Goal: Task Accomplishment & Management: Manage account settings

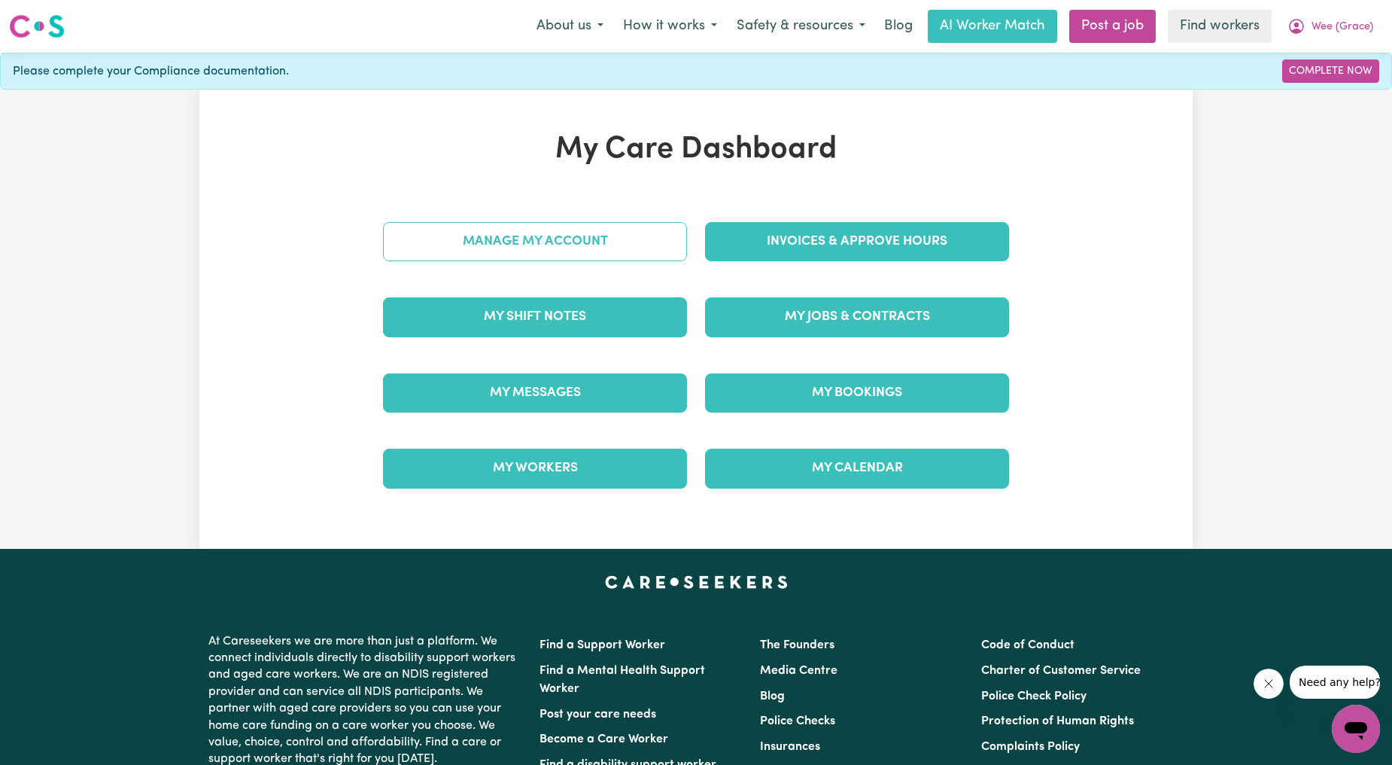
click at [542, 238] on link "Manage My Account" at bounding box center [535, 241] width 304 height 39
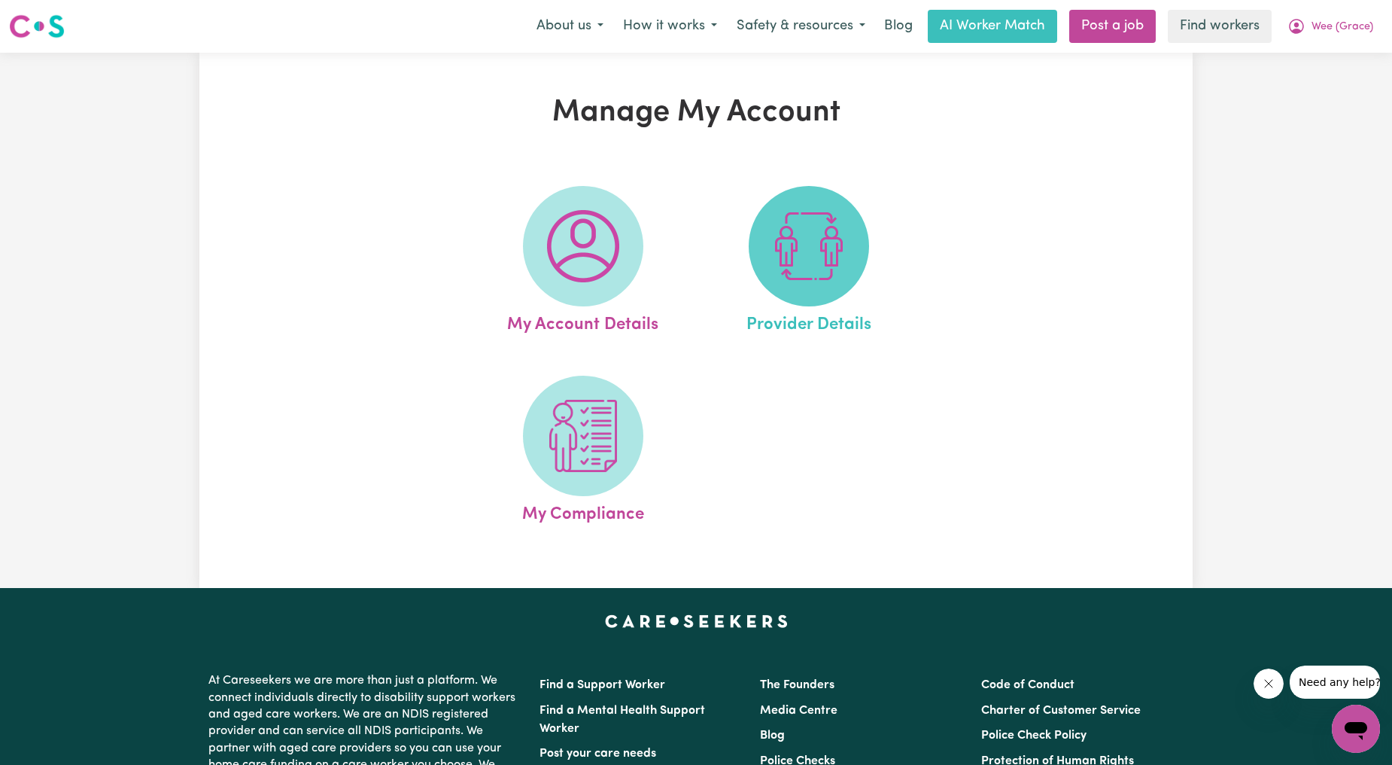
click at [853, 254] on span at bounding box center [809, 246] width 120 height 120
select select "NDIS_FUNDING_PLAN_MANAGED"
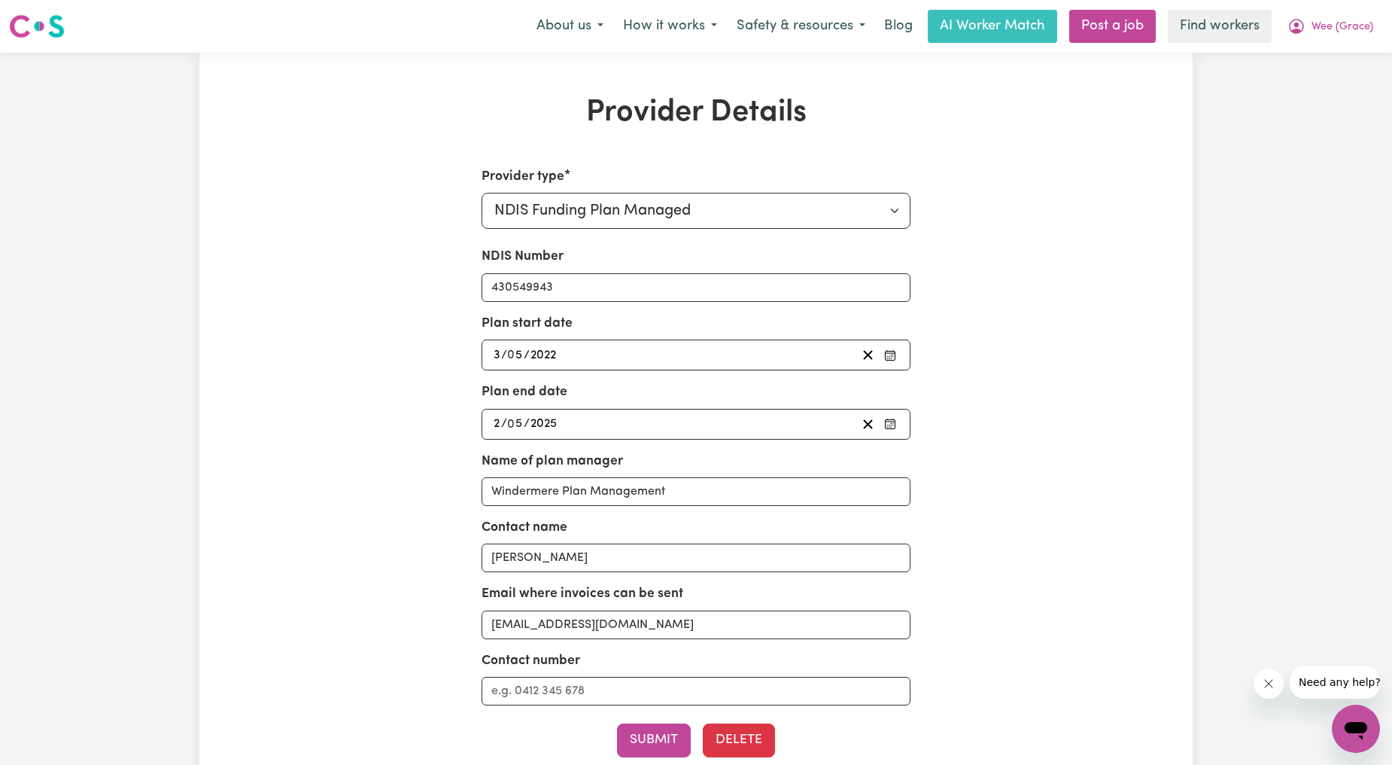
click at [1183, 248] on div "Provider Details Provider type Select your provider type... Privately Aged Care…" at bounding box center [695, 476] width 993 height 762
click at [1314, 38] on button "Wee (Grace)" at bounding box center [1330, 27] width 105 height 32
click at [1297, 56] on link "My Dashboard" at bounding box center [1323, 58] width 119 height 29
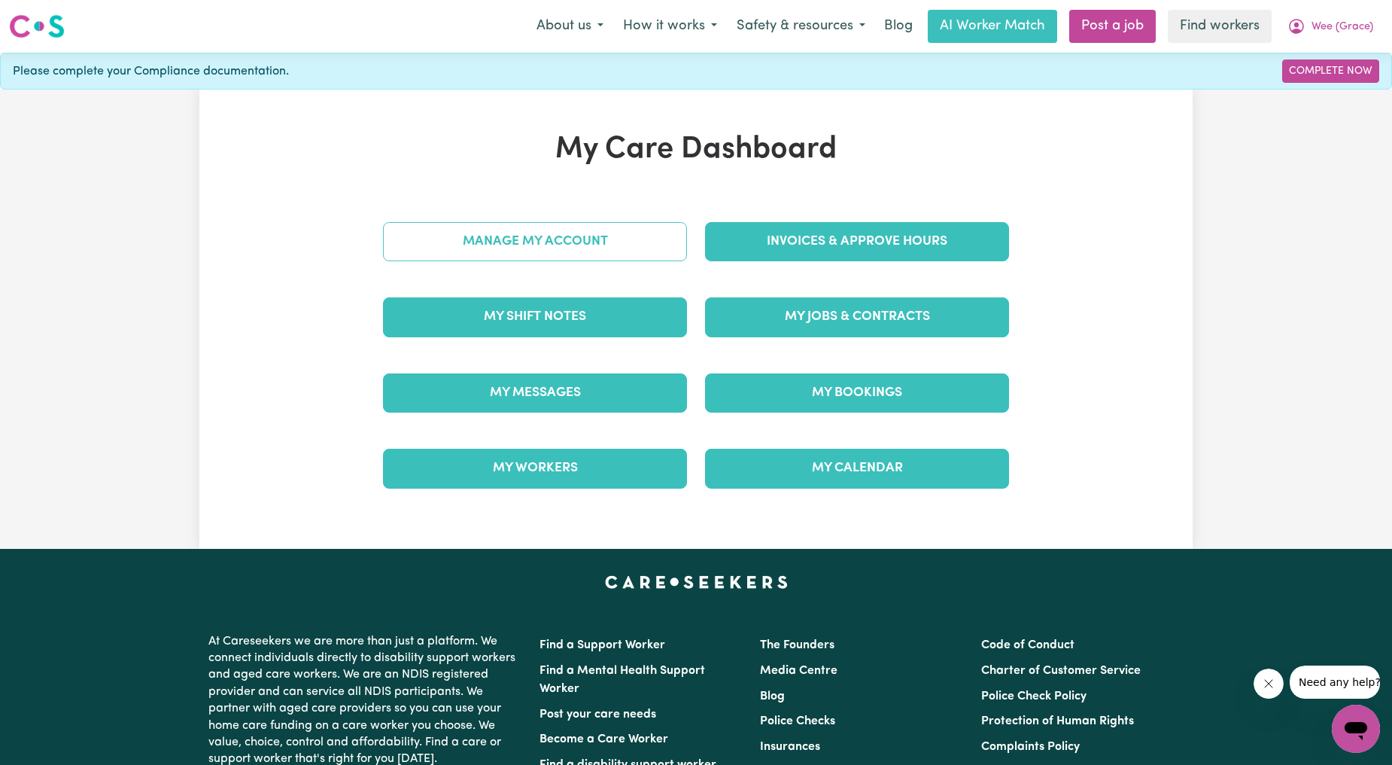
click at [487, 236] on link "Manage My Account" at bounding box center [535, 241] width 304 height 39
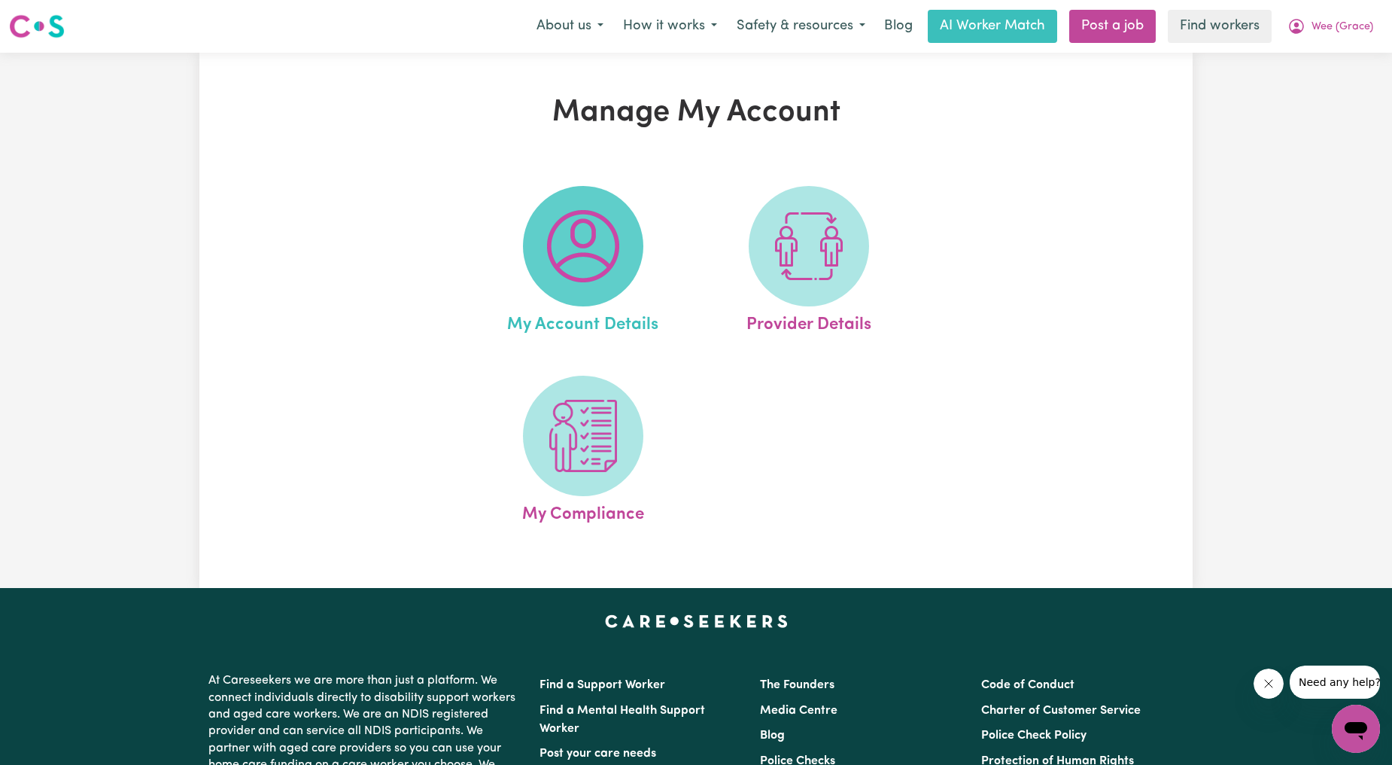
click at [531, 246] on span at bounding box center [583, 246] width 120 height 120
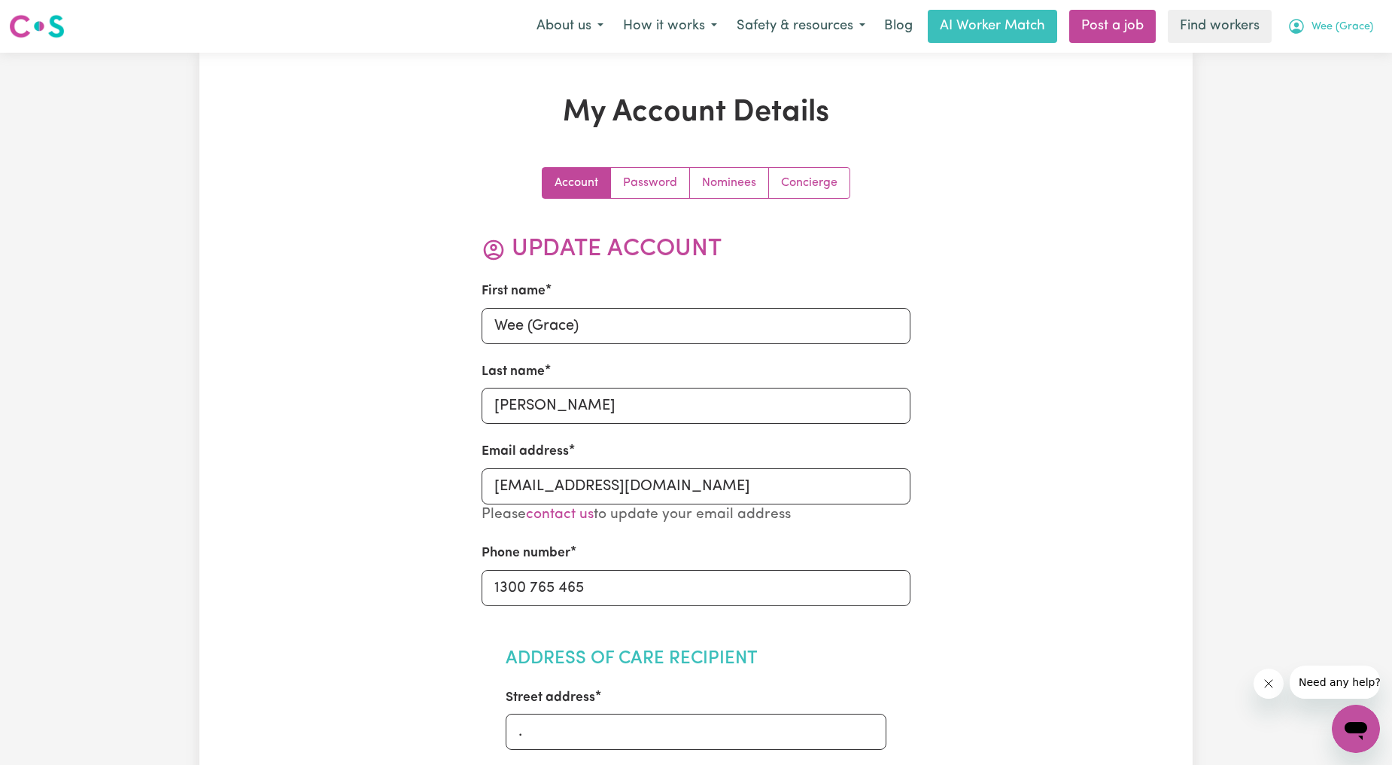
click at [1352, 38] on button "Wee (Grace)" at bounding box center [1330, 27] width 105 height 32
click at [1319, 53] on link "My Dashboard" at bounding box center [1323, 58] width 119 height 29
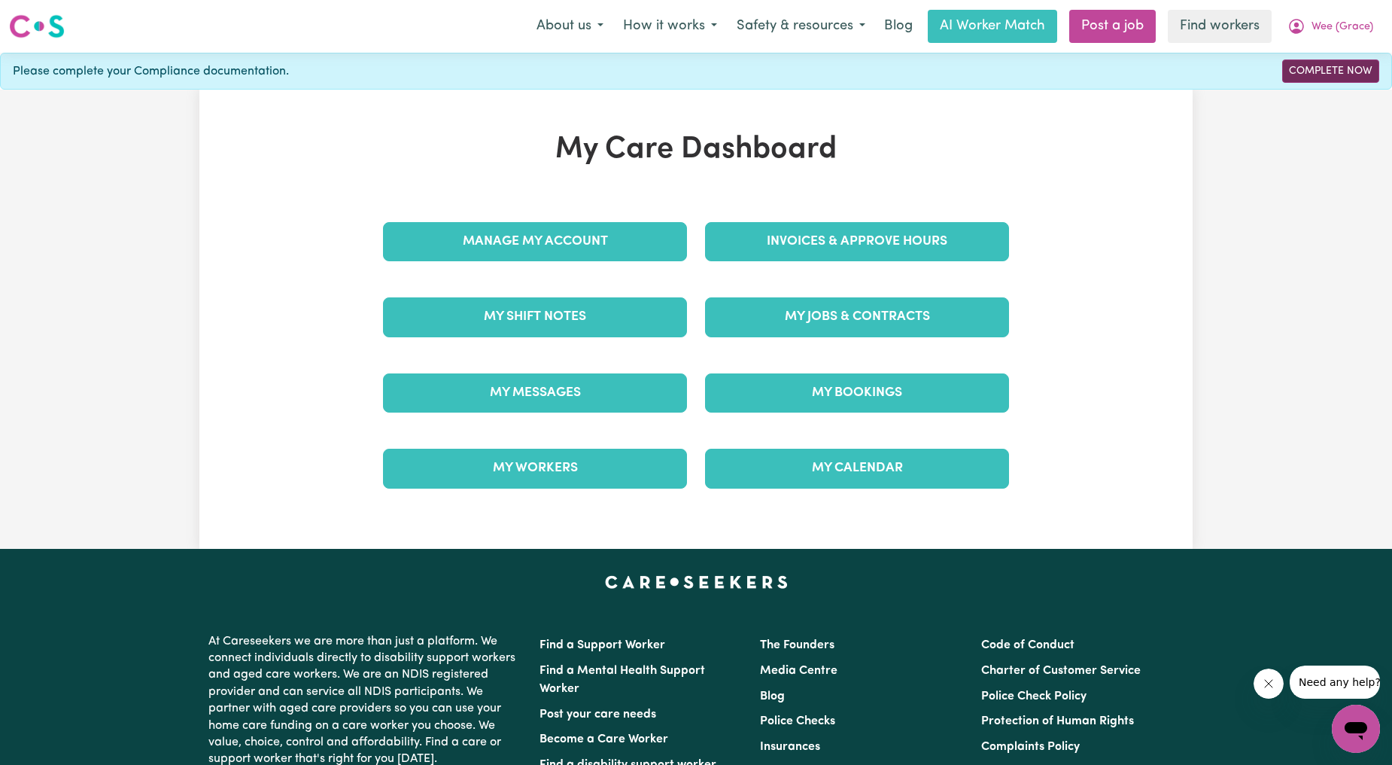
click at [1310, 71] on link "Complete Now" at bounding box center [1330, 70] width 97 height 23
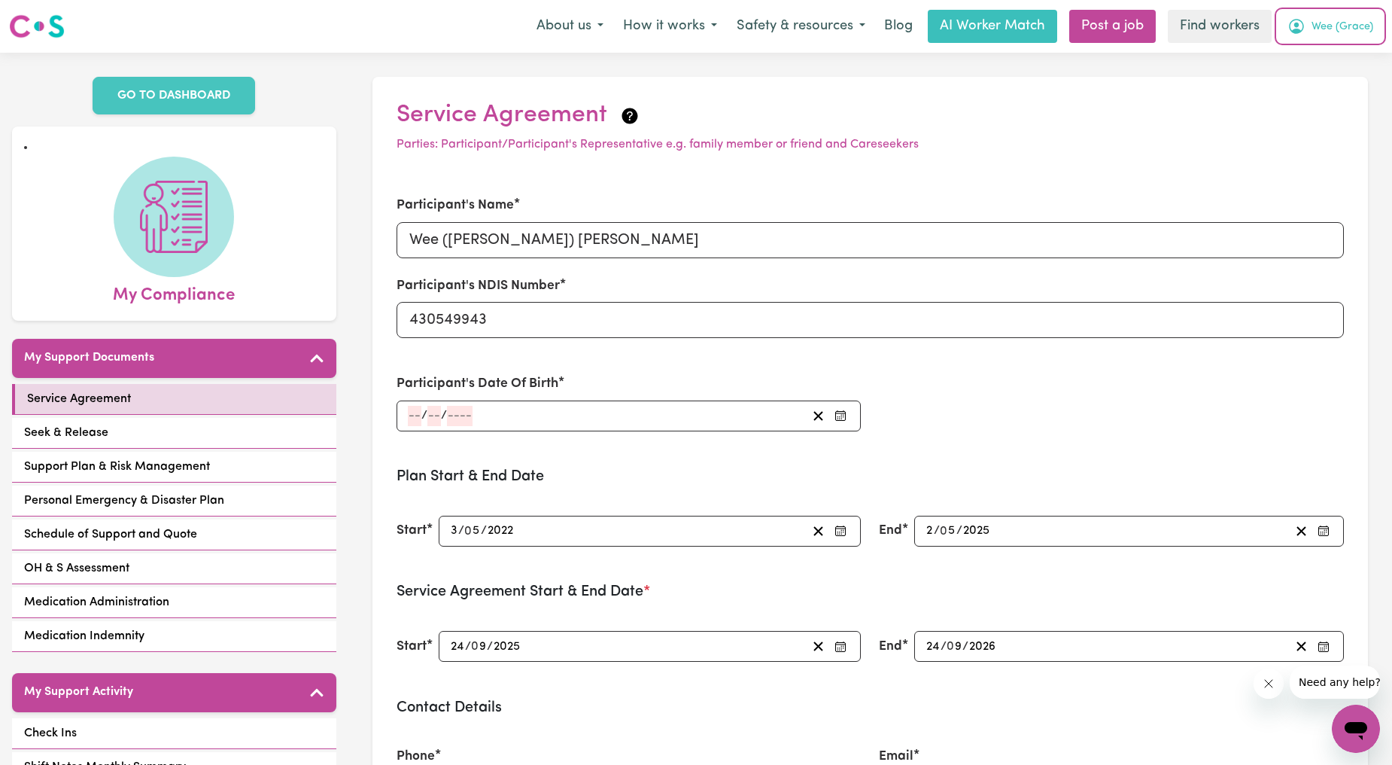
click at [1323, 19] on span "Wee (Grace)" at bounding box center [1343, 27] width 62 height 17
click at [1311, 54] on link "My Dashboard" at bounding box center [1323, 58] width 119 height 29
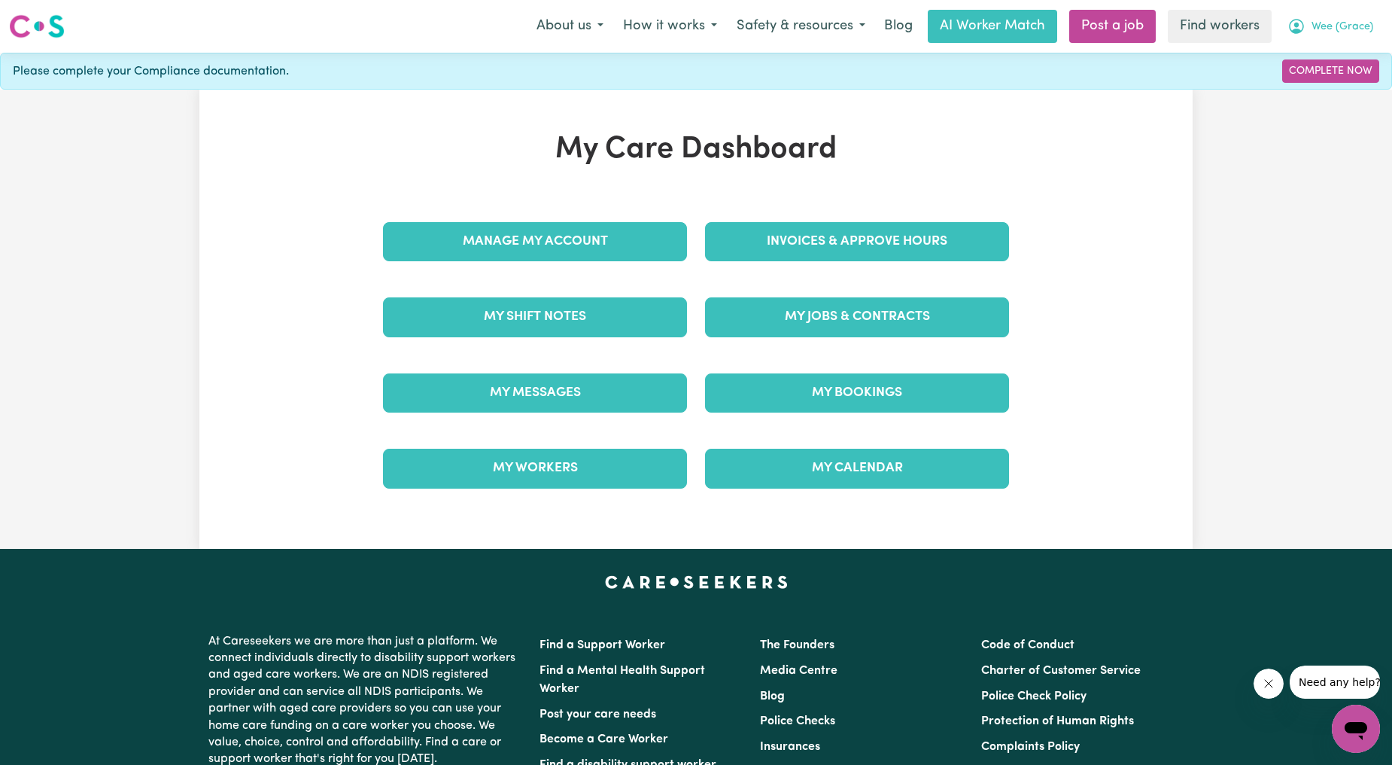
click at [1322, 16] on button "Wee (Grace)" at bounding box center [1330, 27] width 105 height 32
click at [1316, 80] on link "My SC Dashboard" at bounding box center [1323, 86] width 119 height 29
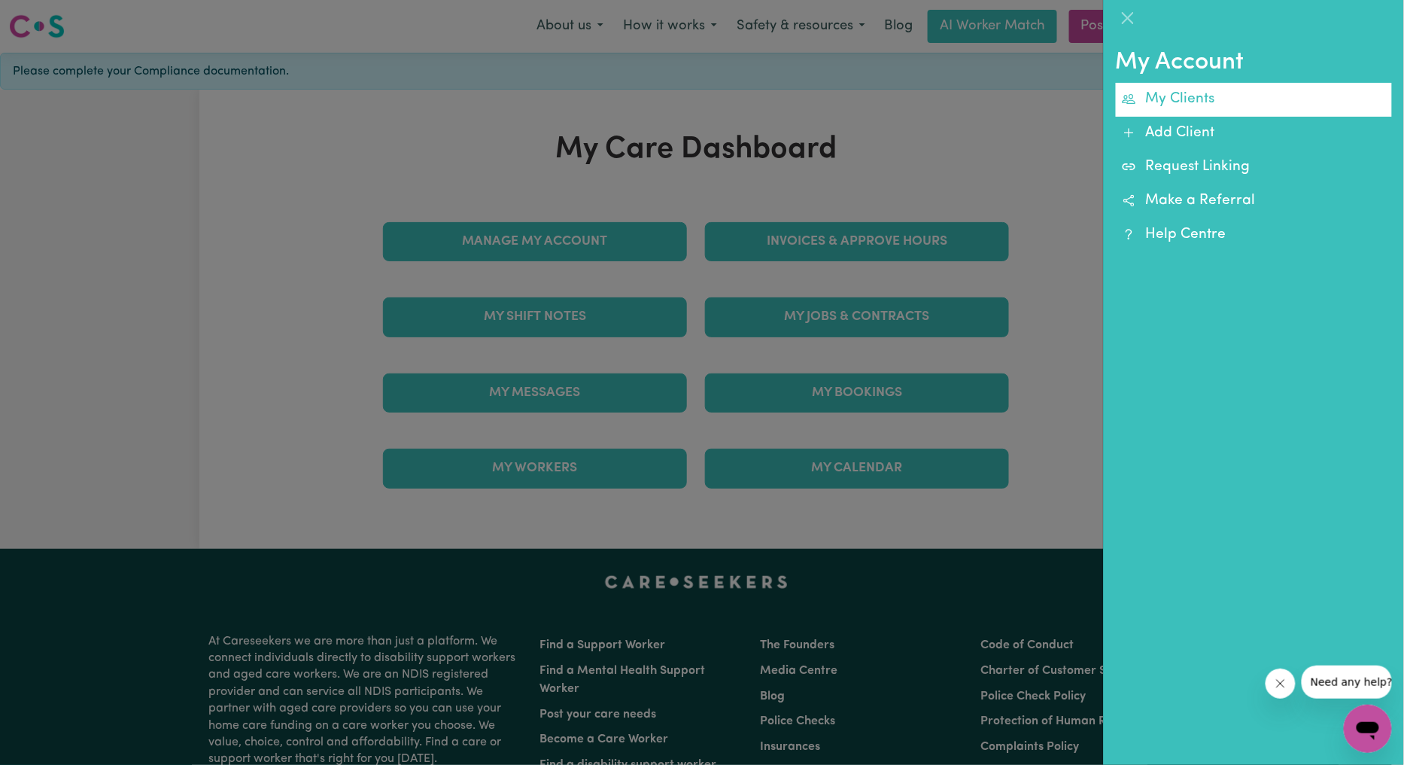
click at [1197, 86] on link "My Clients" at bounding box center [1254, 100] width 276 height 34
